Goal: Navigation & Orientation: Find specific page/section

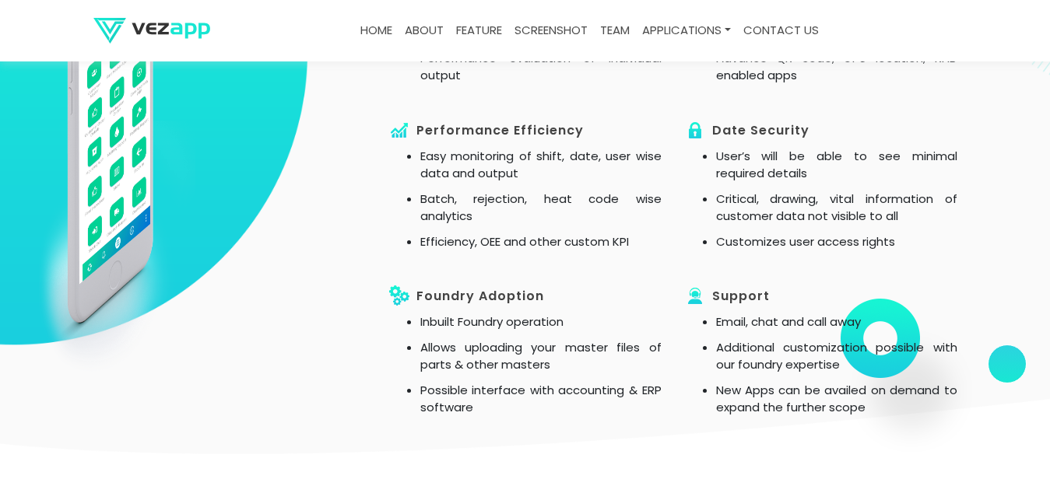
scroll to position [1032, 0]
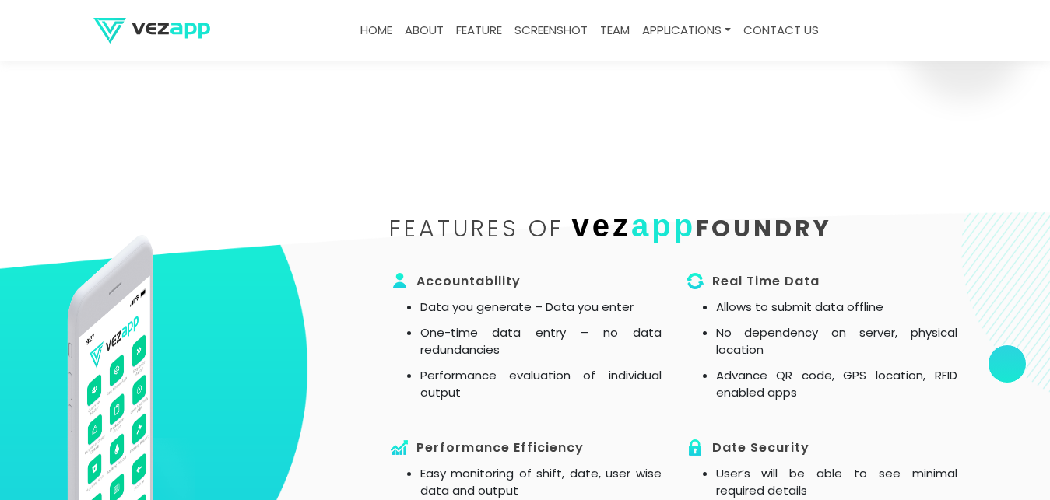
click at [423, 33] on link "about" at bounding box center [423, 31] width 51 height 30
click at [433, 26] on link "about" at bounding box center [423, 31] width 51 height 30
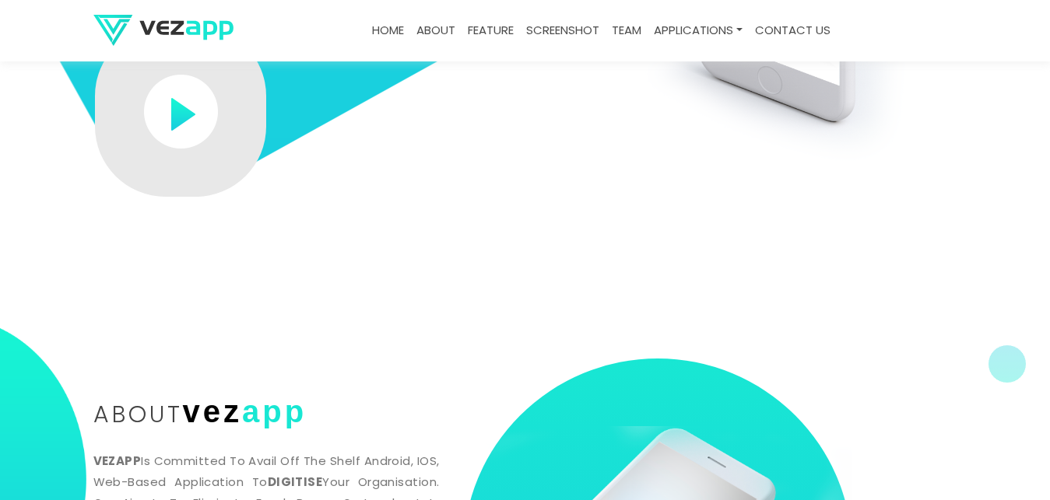
scroll to position [79, 0]
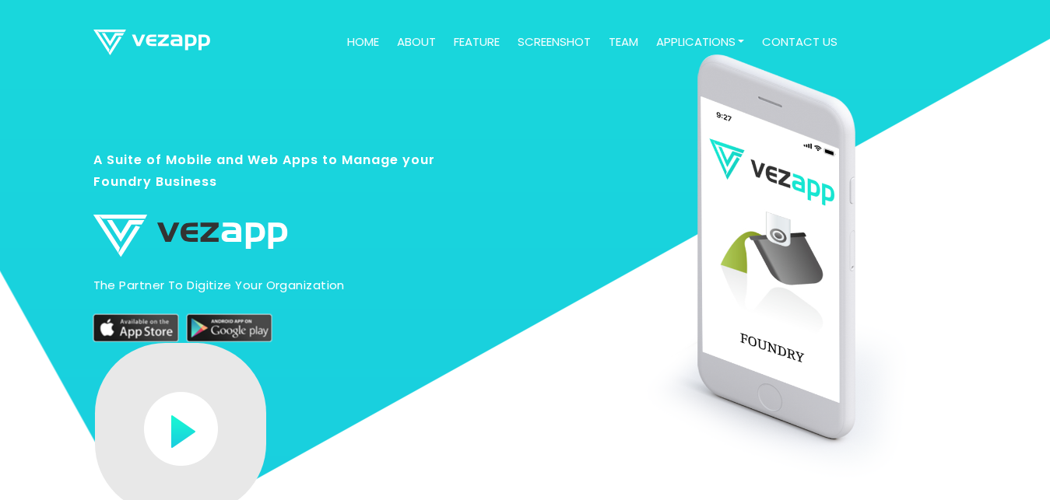
click at [409, 42] on link "about" at bounding box center [416, 42] width 51 height 30
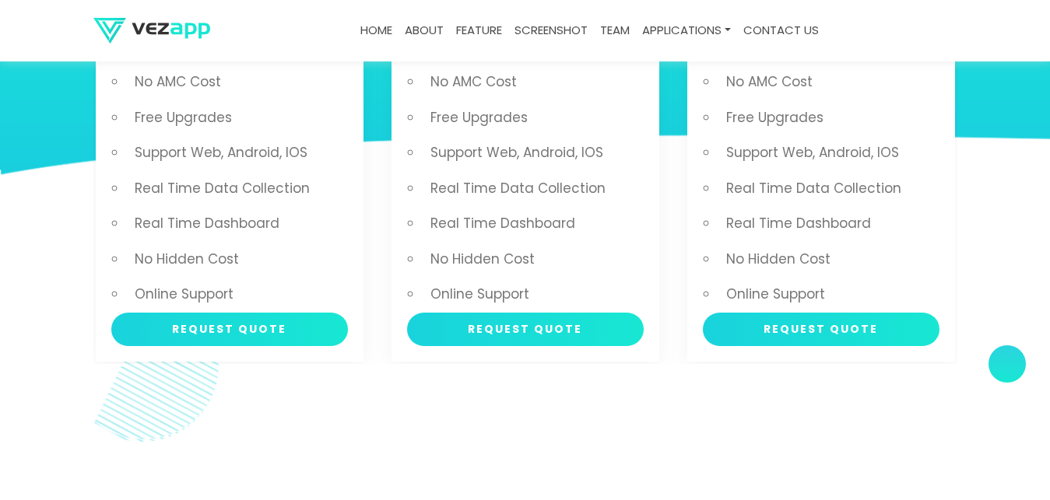
scroll to position [3572, 0]
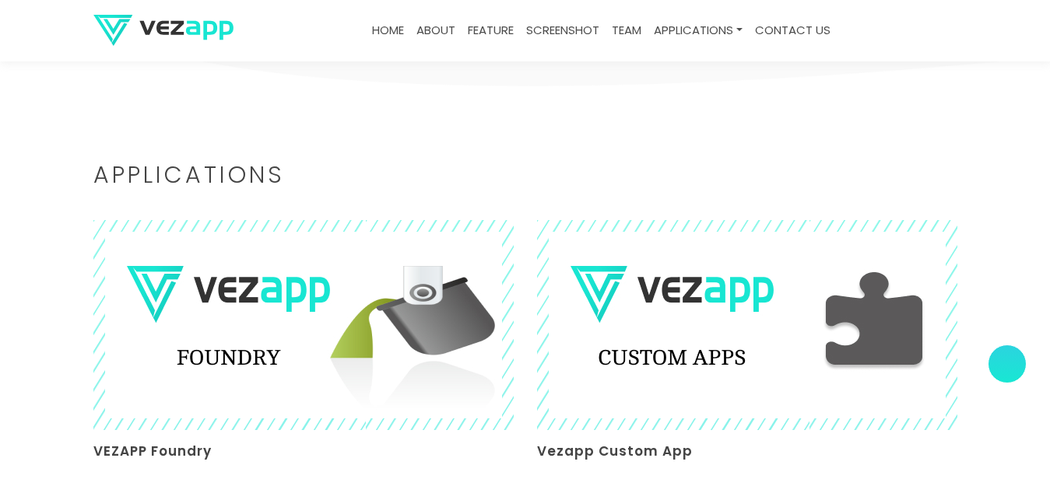
scroll to position [3430, 0]
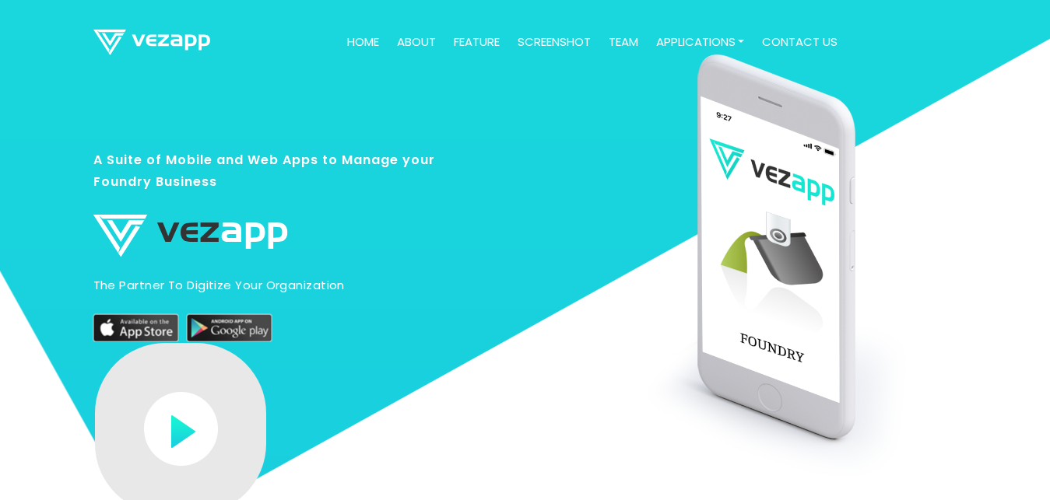
click at [355, 44] on link "Home" at bounding box center [363, 42] width 44 height 30
click at [405, 44] on link "about" at bounding box center [416, 42] width 51 height 30
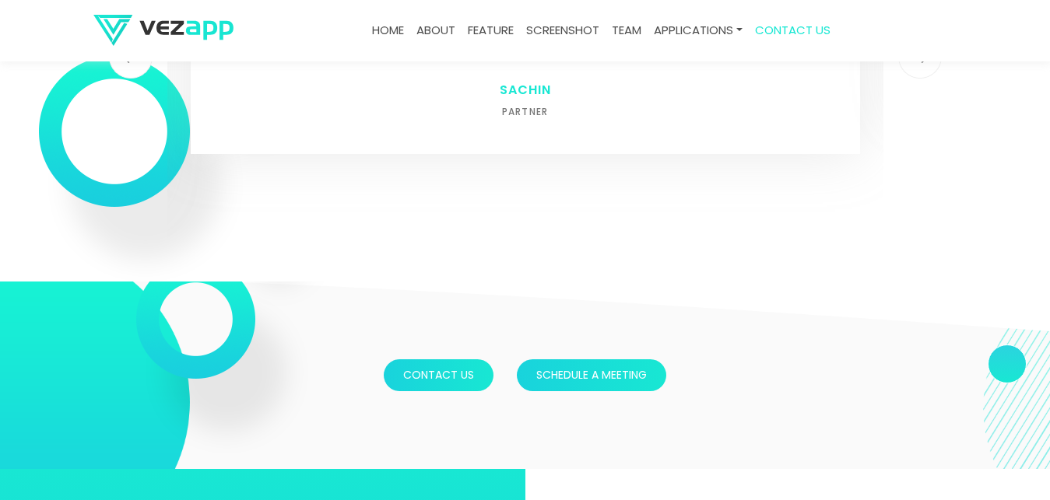
scroll to position [3981, 0]
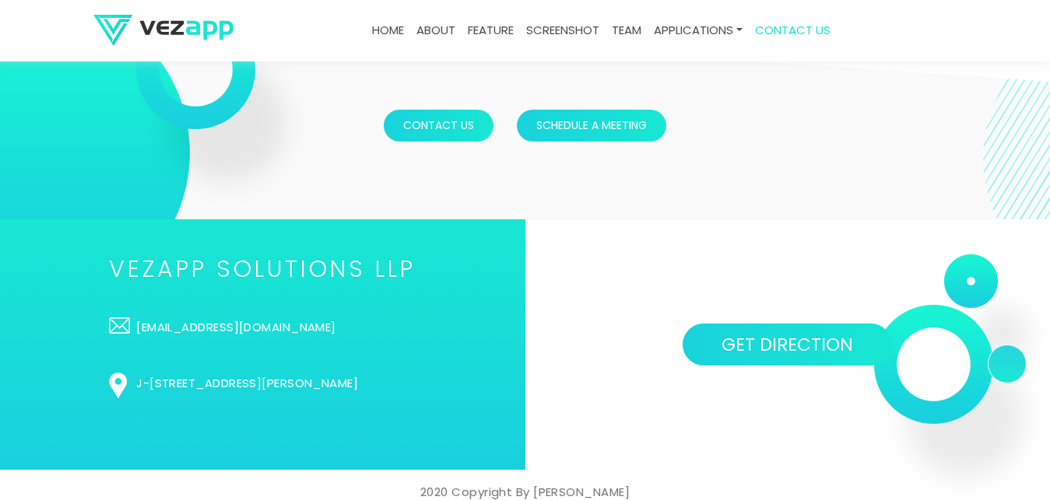
click at [425, 31] on link "about" at bounding box center [435, 31] width 51 height 30
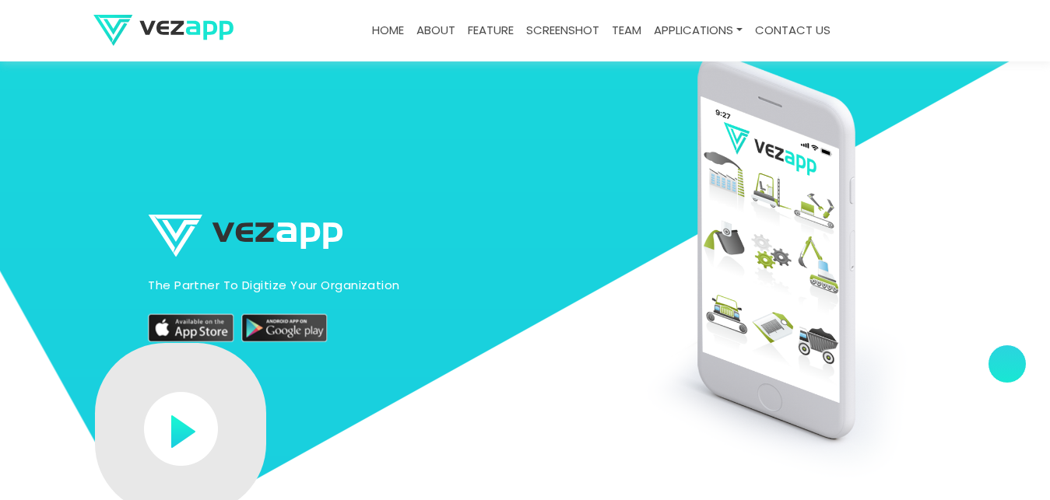
scroll to position [3890, 0]
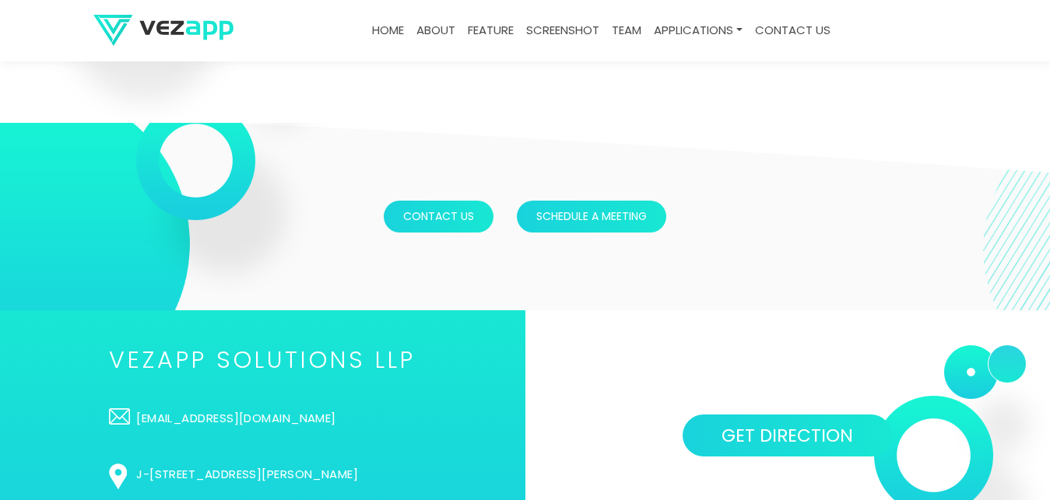
click at [382, 35] on link "Home" at bounding box center [388, 31] width 44 height 30
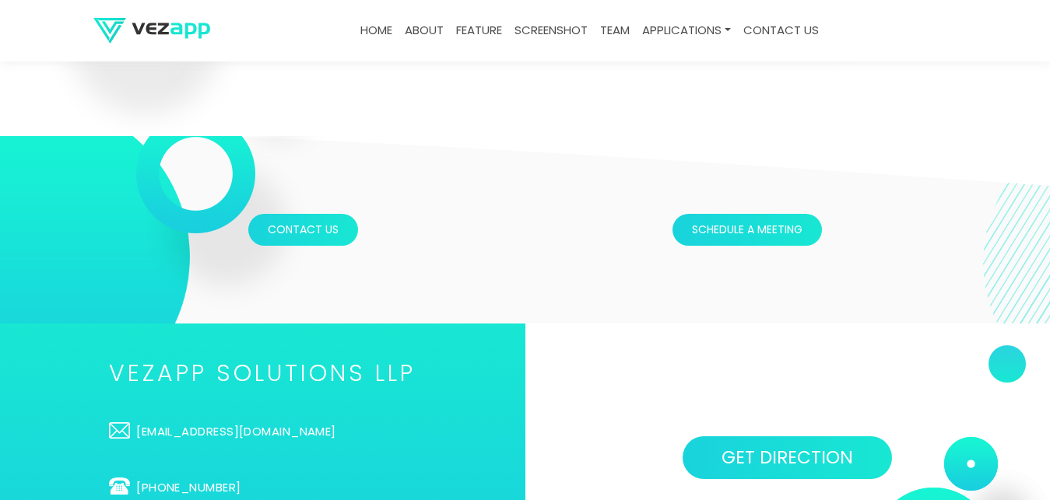
scroll to position [5041, 0]
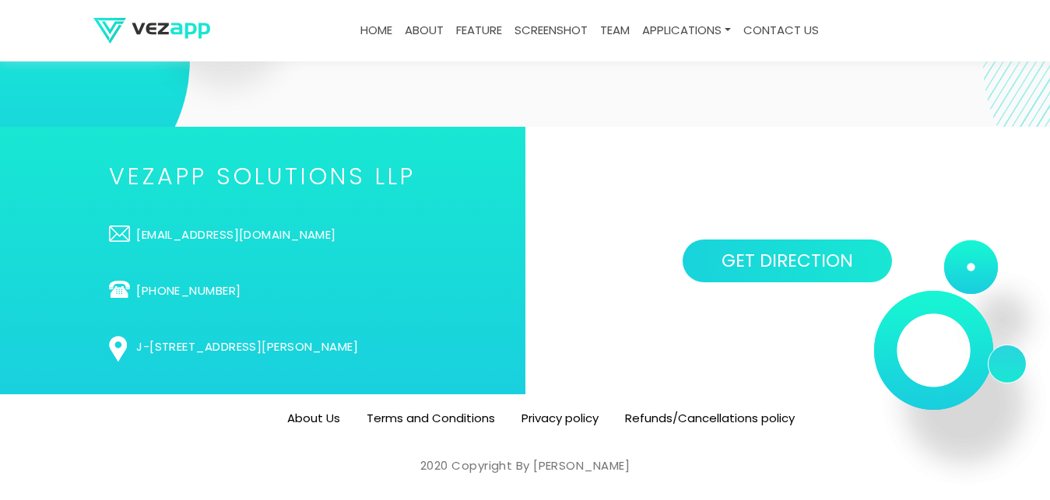
click at [556, 37] on link "screenshot" at bounding box center [551, 31] width 86 height 30
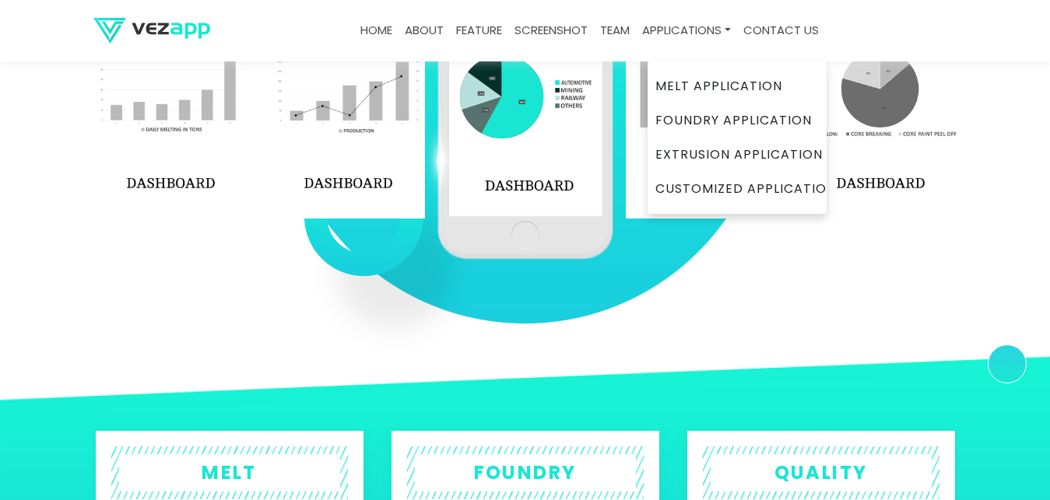
scroll to position [2286, 0]
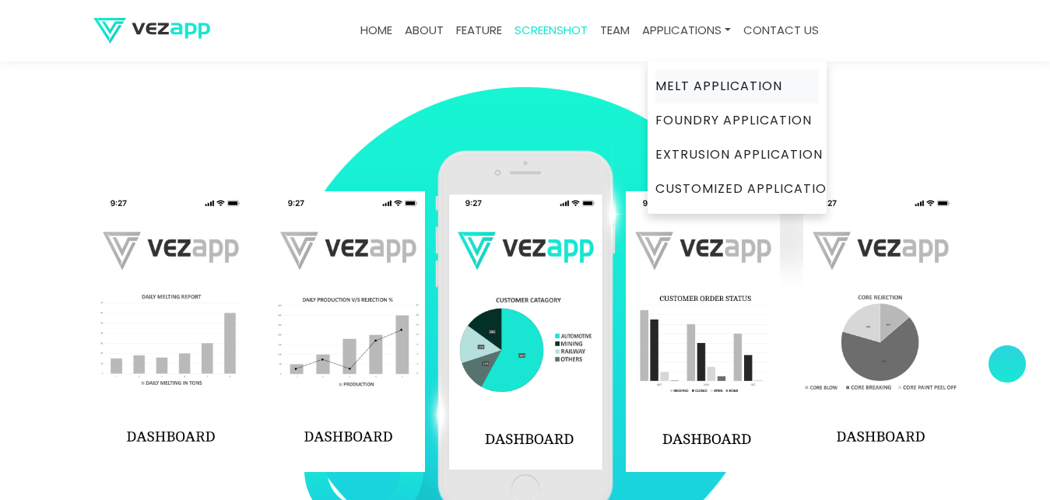
click at [676, 79] on link "Melt Application" at bounding box center [736, 86] width 163 height 34
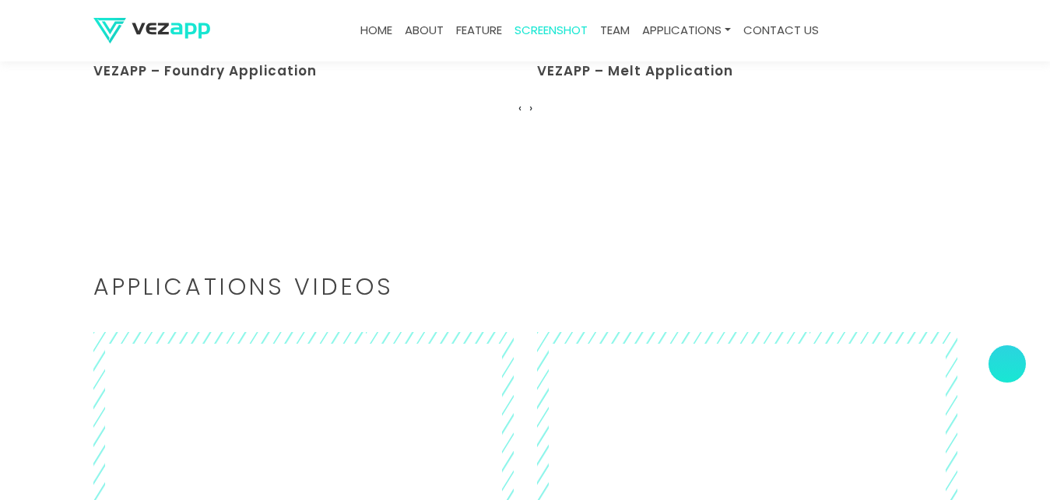
scroll to position [3652, 0]
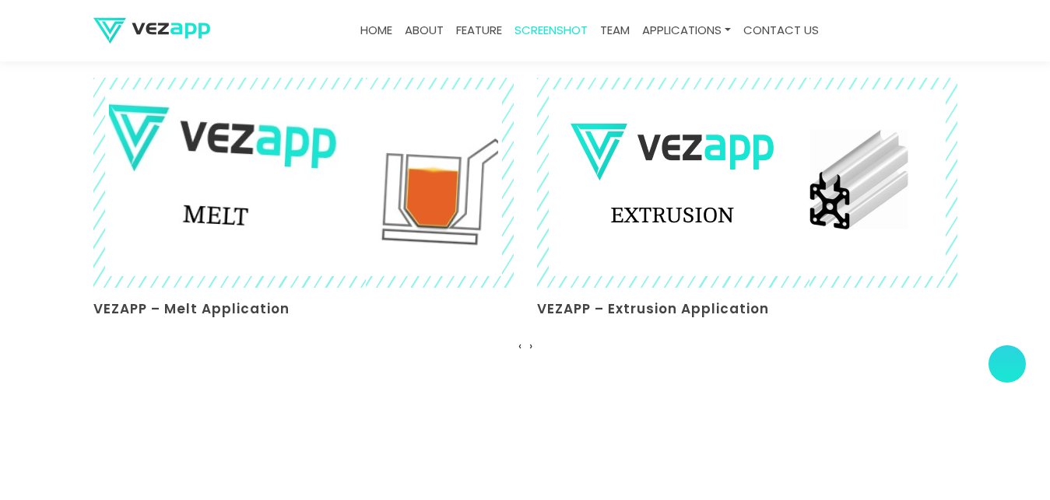
click at [169, 212] on img at bounding box center [303, 182] width 458 height 229
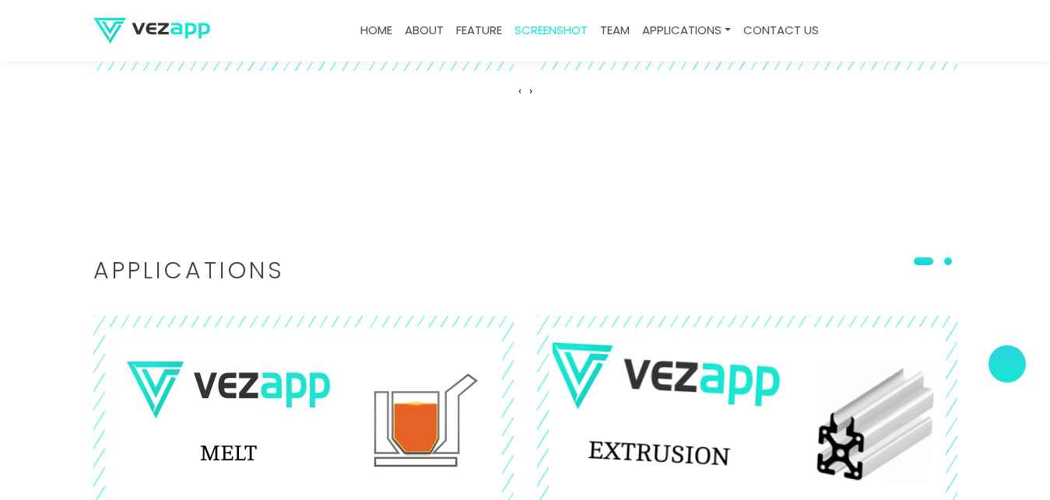
scroll to position [3731, 0]
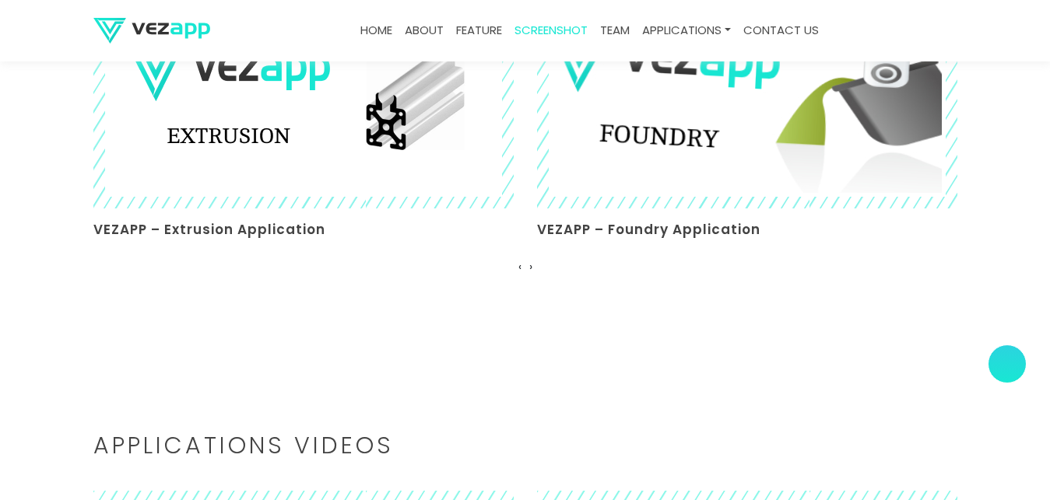
click at [661, 118] on img at bounding box center [747, 103] width 458 height 229
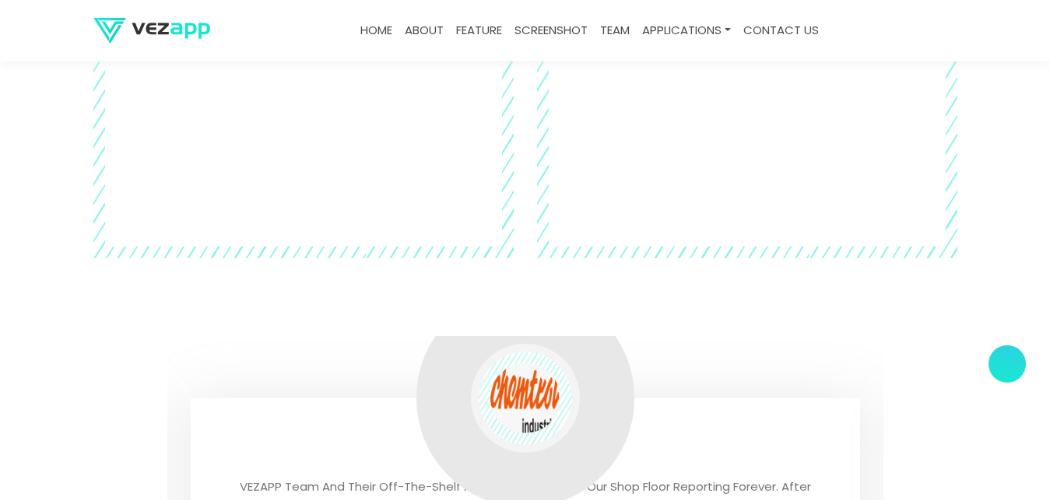
scroll to position [4883, 0]
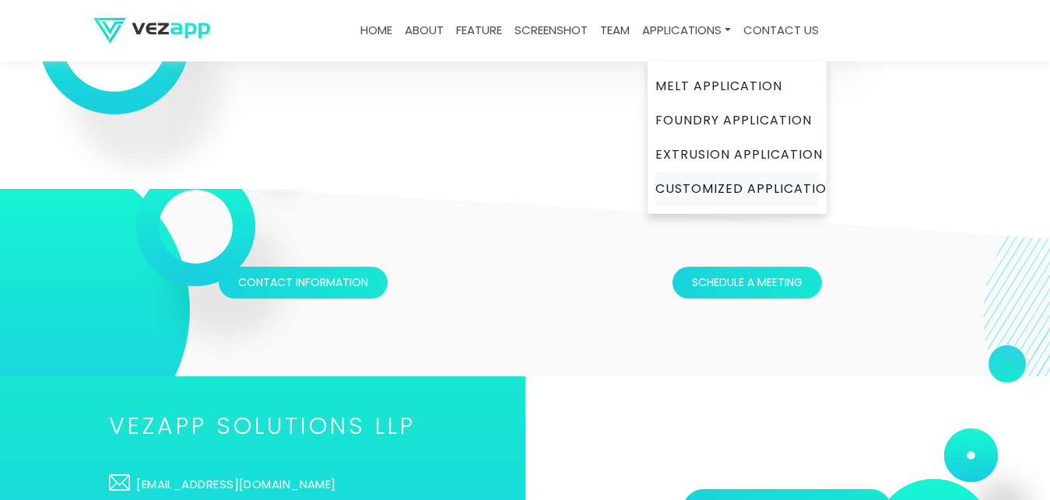
click at [726, 182] on link "Customized Application" at bounding box center [736, 189] width 163 height 34
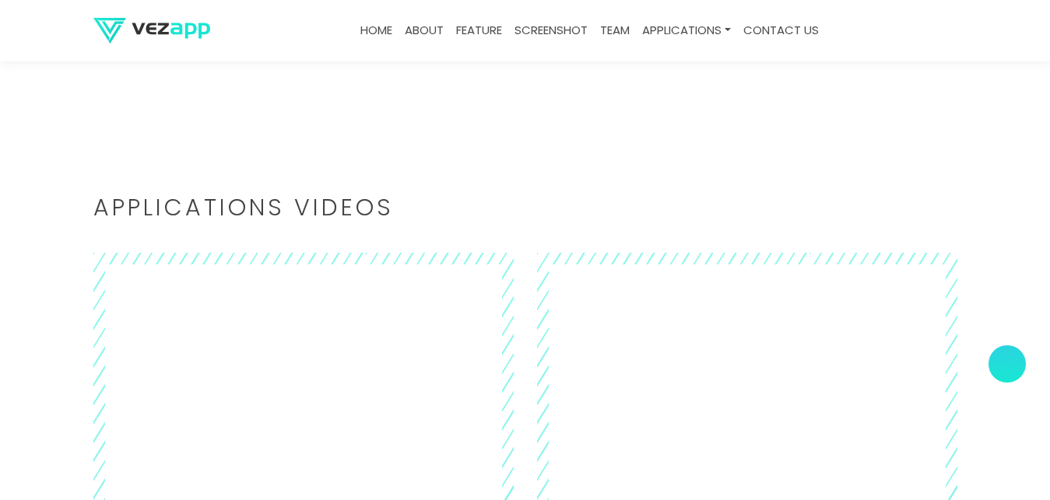
scroll to position [4566, 0]
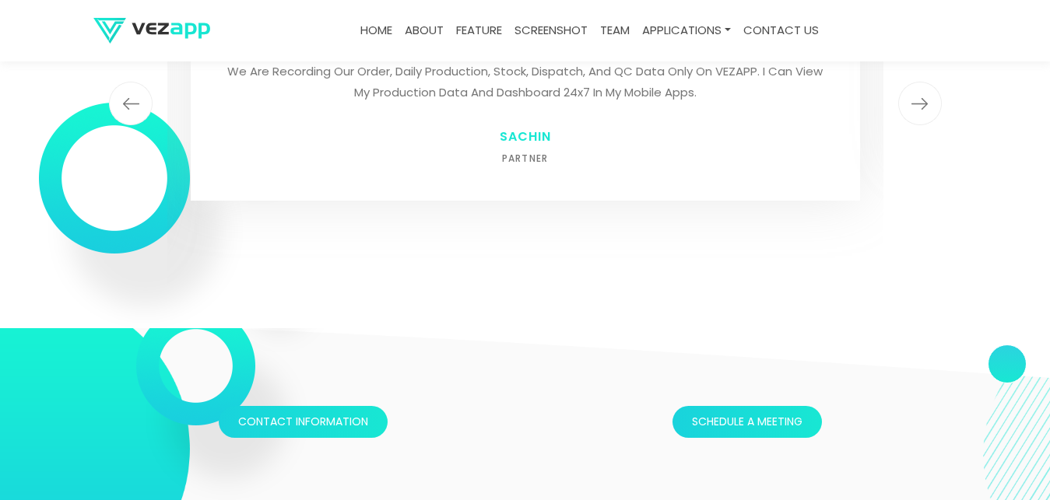
scroll to position [4120, 0]
